Goal: Find specific page/section: Find specific page/section

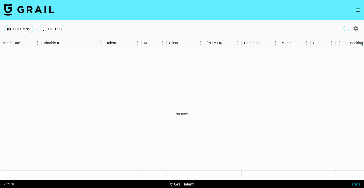
click at [359, 9] on icon "open drawer" at bounding box center [358, 10] width 5 height 3
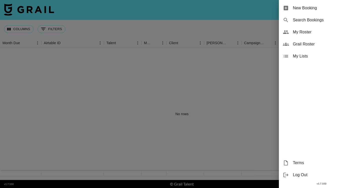
click at [251, 21] on div at bounding box center [182, 94] width 364 height 188
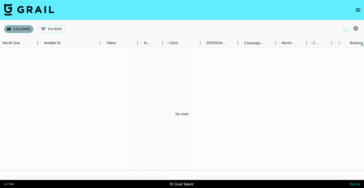
click at [21, 30] on button "Columns" at bounding box center [19, 29] width 30 height 8
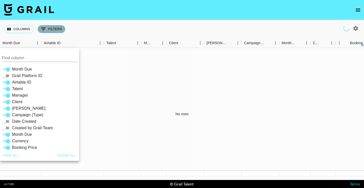
click at [46, 30] on icon "Show filters" at bounding box center [43, 29] width 6 height 6
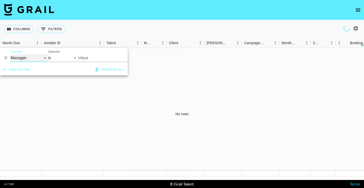
select select "talentName"
select select "contains"
click at [81, 55] on input "Value" at bounding box center [102, 58] width 48 height 8
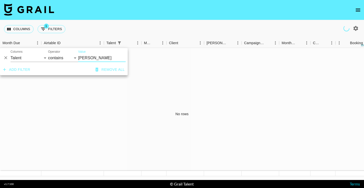
type input "[PERSON_NAME]"
click at [156, 31] on div "Columns 1 Filters + Booking" at bounding box center [182, 29] width 364 height 18
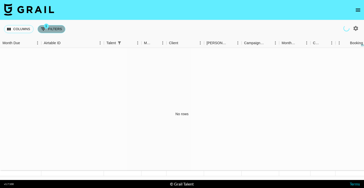
click at [46, 27] on span "1" at bounding box center [46, 26] width 5 height 5
select select "talentName"
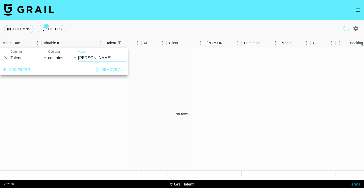
click at [159, 67] on div "No rows" at bounding box center [182, 114] width 364 height 132
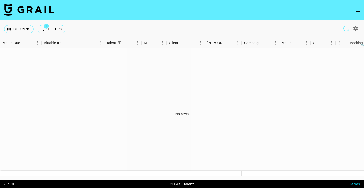
click at [359, 16] on nav at bounding box center [182, 10] width 364 height 20
click at [359, 12] on icon "open drawer" at bounding box center [358, 10] width 6 height 6
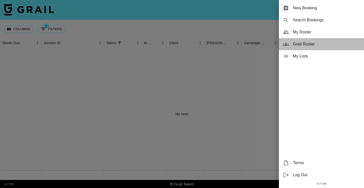
click at [312, 40] on div "Grail Roster" at bounding box center [321, 44] width 85 height 12
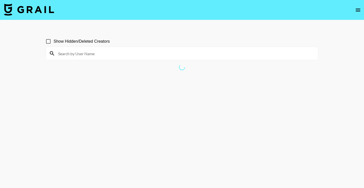
click at [124, 55] on input at bounding box center [185, 53] width 260 height 8
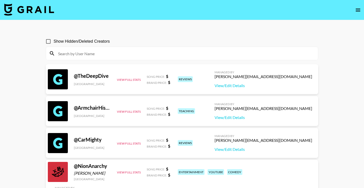
click at [124, 55] on input at bounding box center [185, 53] width 260 height 8
click at [120, 52] on input at bounding box center [185, 53] width 260 height 8
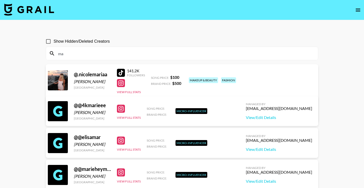
type input "m"
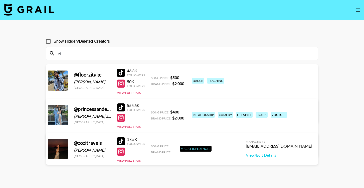
type input "z"
